Goal: Task Accomplishment & Management: Use online tool/utility

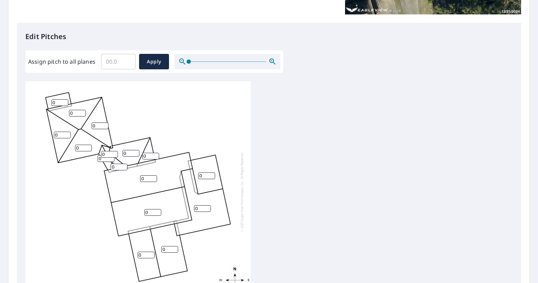
scroll to position [169, 0]
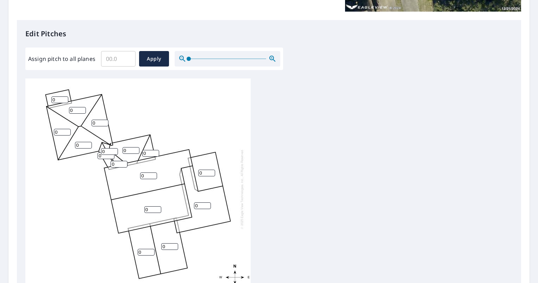
drag, startPoint x: 156, startPoint y: 56, endPoint x: 116, endPoint y: 63, distance: 41.4
click at [116, 63] on div "​ Apply" at bounding box center [135, 59] width 68 height 16
click at [116, 63] on input "Assign pitch to all planes" at bounding box center [118, 59] width 35 height 20
type input "5"
click at [162, 55] on span "Apply" at bounding box center [154, 59] width 19 height 9
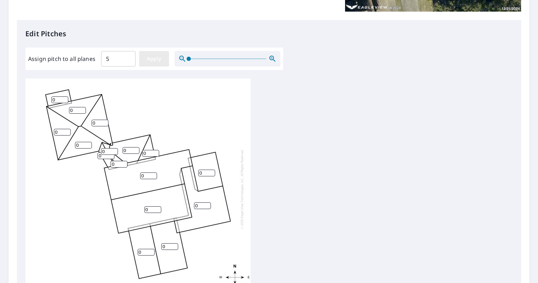
type input "5"
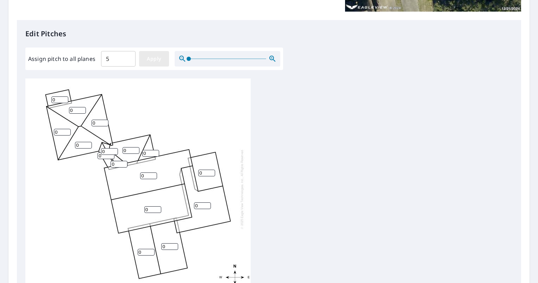
type input "5"
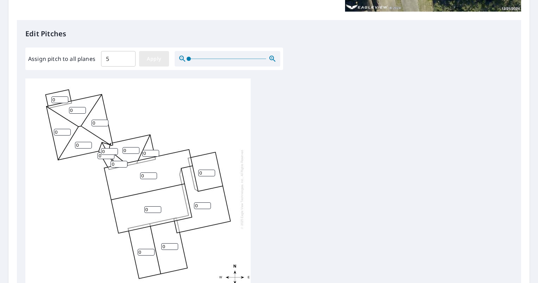
type input "5"
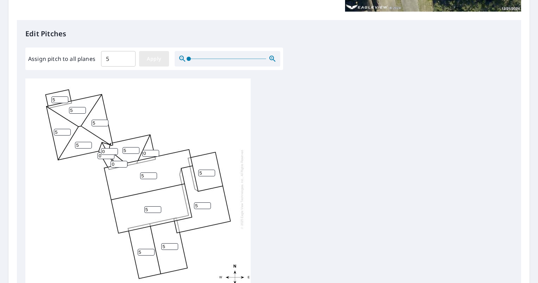
type input "5"
click at [148, 175] on input "5" at bounding box center [148, 176] width 17 height 7
type input "7"
click at [210, 173] on input "4" at bounding box center [206, 173] width 17 height 7
click at [211, 171] on input "5" at bounding box center [206, 173] width 17 height 7
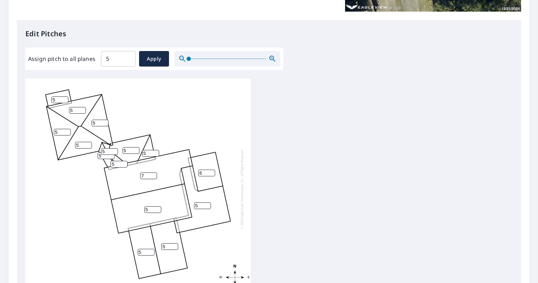
click at [211, 171] on input "6" at bounding box center [206, 173] width 17 height 7
type input "7"
click at [211, 171] on input "7" at bounding box center [206, 173] width 17 height 7
drag, startPoint x: 199, startPoint y: 207, endPoint x: 193, endPoint y: 204, distance: 6.5
click at [193, 204] on div "7 5 5 5 5 7 5 5 5 5 5 5 5 5 5 5" at bounding box center [137, 189] width 225 height 221
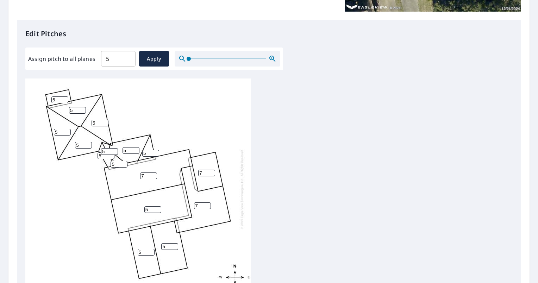
type input "7"
drag, startPoint x: 155, startPoint y: 208, endPoint x: 133, endPoint y: 205, distance: 22.0
click at [144, 206] on input "13" at bounding box center [152, 209] width 17 height 7
click at [157, 211] on input "12" at bounding box center [152, 209] width 17 height 7
click at [157, 211] on input "11" at bounding box center [152, 209] width 17 height 7
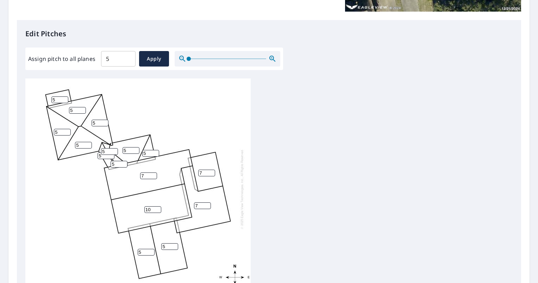
click at [157, 211] on input "10" at bounding box center [152, 209] width 17 height 7
click at [157, 211] on input "9" at bounding box center [152, 209] width 17 height 7
click at [157, 211] on input "8" at bounding box center [152, 209] width 17 height 7
type input "7"
click at [157, 211] on input "7" at bounding box center [152, 209] width 17 height 7
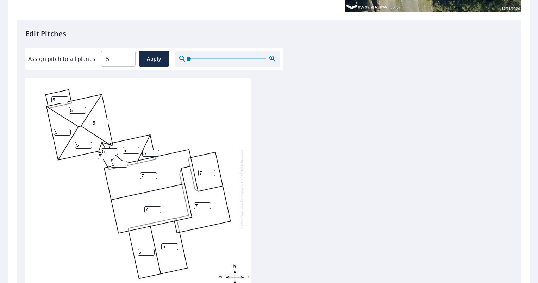
click at [142, 251] on input "5" at bounding box center [146, 252] width 17 height 7
type input "7"
click at [167, 247] on input "5" at bounding box center [169, 246] width 17 height 7
type input "7"
click at [315, 153] on div "7 7 7 7 7 7 5 5 5 5 5 5 5 5 5 5" at bounding box center [269, 189] width 488 height 221
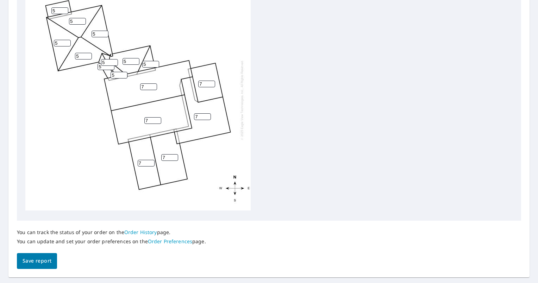
scroll to position [274, 0]
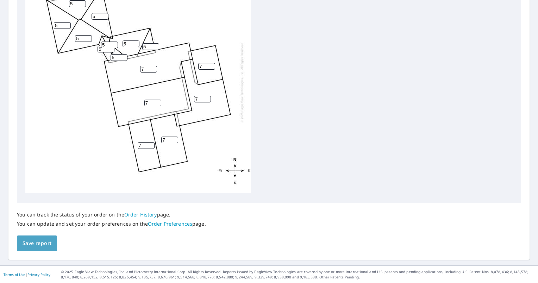
click at [37, 246] on span "Save report" at bounding box center [37, 243] width 29 height 9
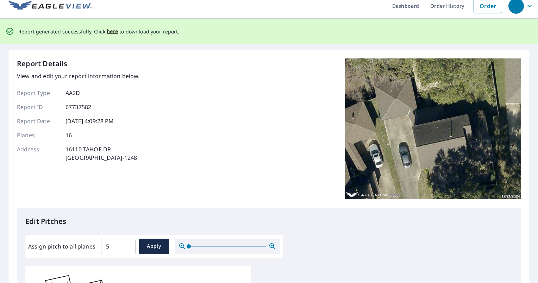
scroll to position [0, 0]
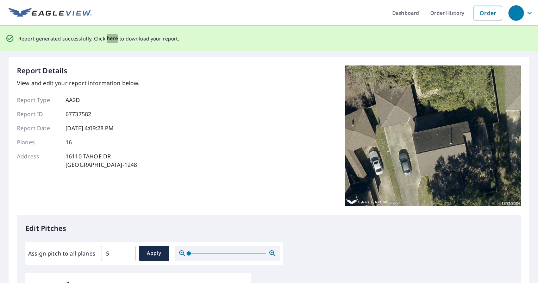
click at [109, 38] on span "here" at bounding box center [113, 38] width 12 height 9
